Goal: Check status: Check status

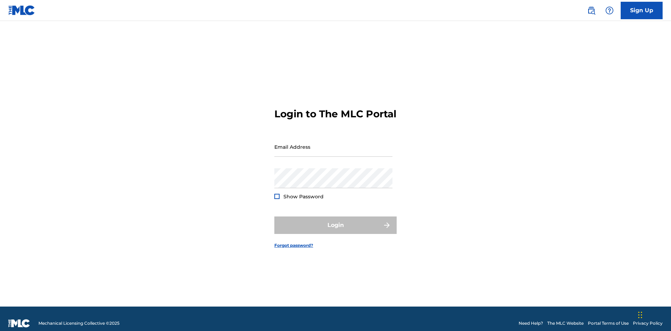
scroll to position [9, 0]
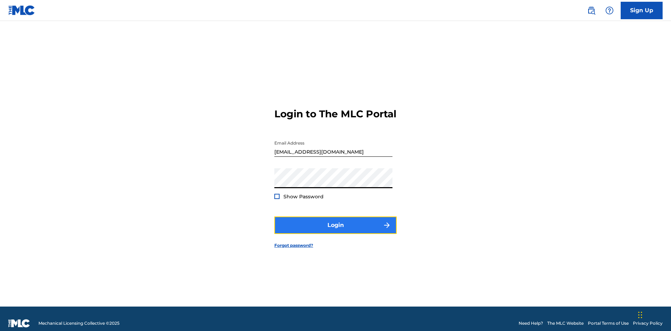
click at [336, 222] on button "Login" at bounding box center [335, 225] width 122 height 17
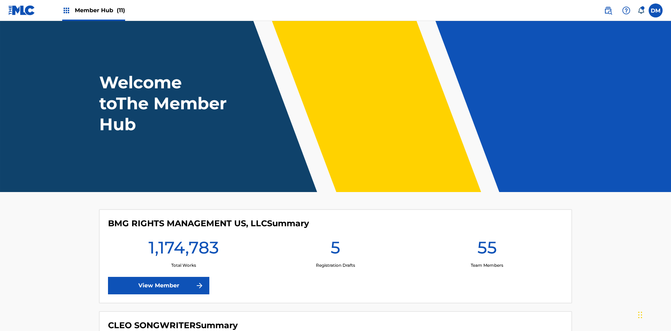
click at [100, 10] on span "Member Hub (11)" at bounding box center [100, 10] width 50 height 8
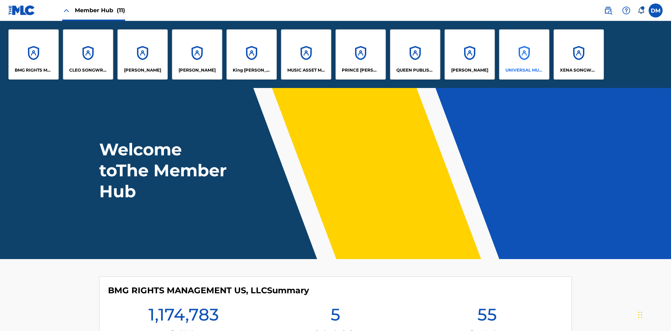
click at [524, 70] on p "UNIVERSAL MUSIC PUB GROUP" at bounding box center [525, 70] width 38 height 6
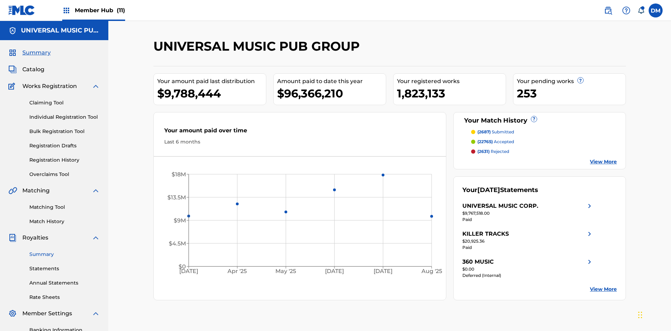
click at [65, 251] on link "Summary" at bounding box center [64, 254] width 71 height 7
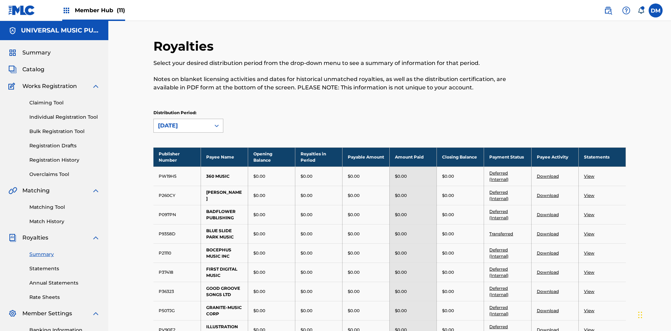
click at [182, 122] on div "August 2025" at bounding box center [182, 126] width 48 height 8
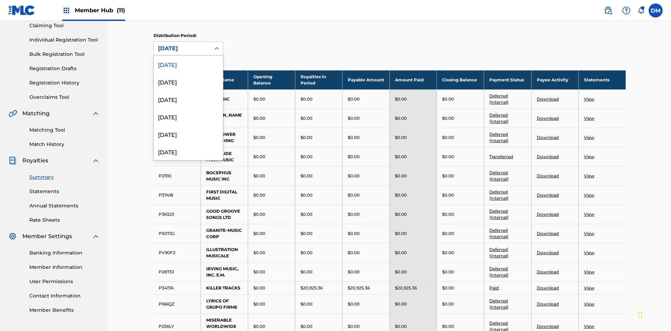
click at [182, 49] on div "August 2025" at bounding box center [182, 48] width 48 height 8
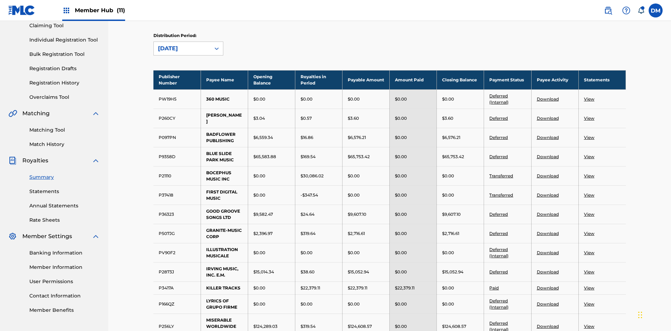
click at [182, 49] on div "April 2024" at bounding box center [182, 48] width 48 height 8
